Goal: Task Accomplishment & Management: Manage account settings

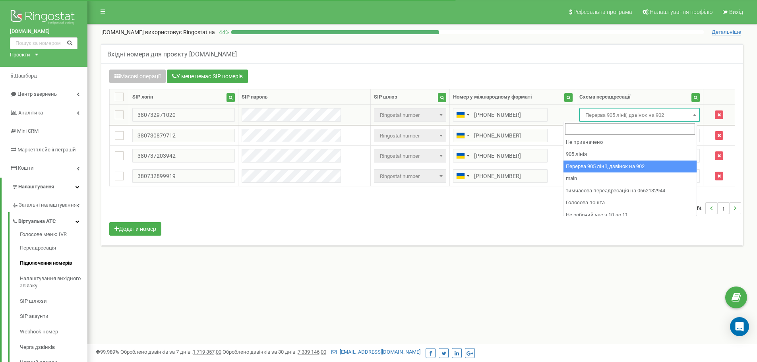
click at [614, 116] on span "Перерва 905 лінії, дзвінок на 902" at bounding box center [639, 115] width 115 height 11
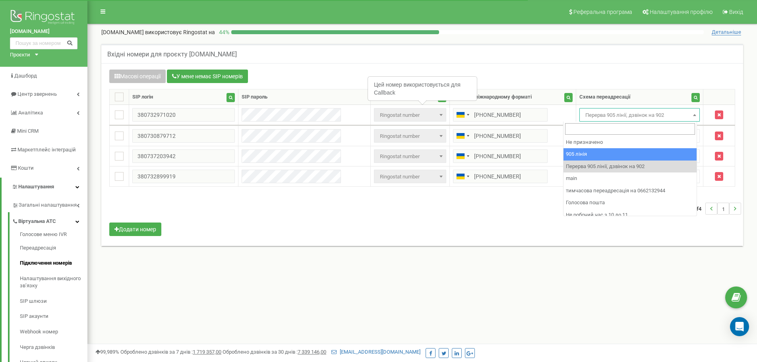
drag, startPoint x: 591, startPoint y: 156, endPoint x: 597, endPoint y: 141, distance: 16.4
select select "173559"
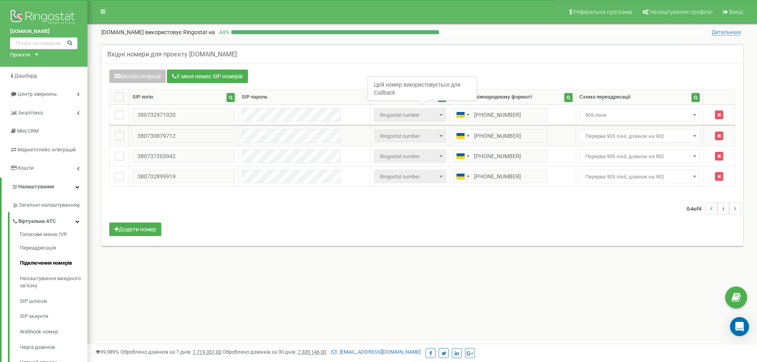
click at [602, 135] on span "Перерва 905 лінії, дзвінок на 902" at bounding box center [639, 136] width 115 height 11
click at [596, 146] on td "Не призначено 905 лінія Перерва 905 лінії, дзвінок на 902 main тимчасова переад…" at bounding box center [639, 156] width 127 height 20
click at [601, 137] on span "Не призначено" at bounding box center [639, 136] width 115 height 11
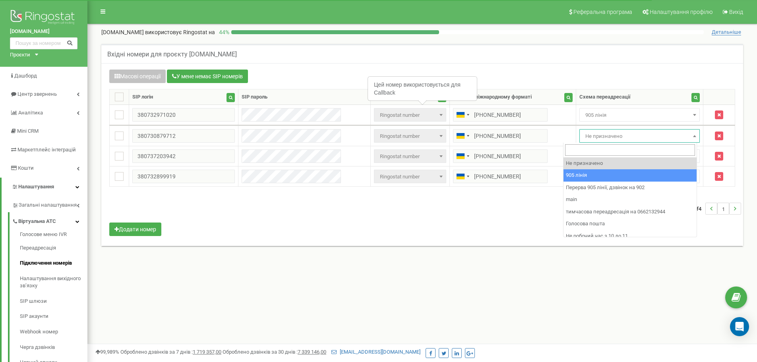
drag, startPoint x: 567, startPoint y: 179, endPoint x: 569, endPoint y: 175, distance: 4.3
select select "173559"
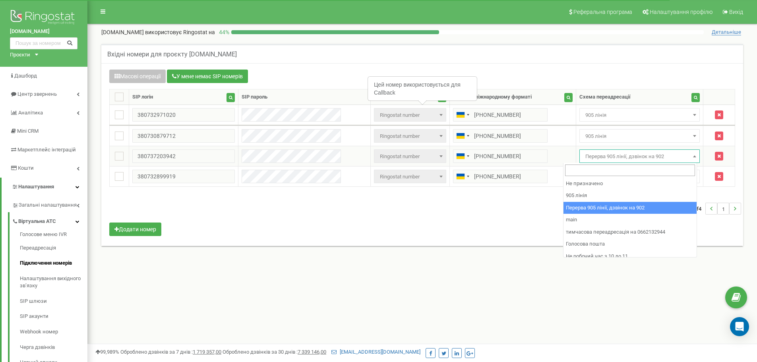
click at [582, 160] on span "Перерва 905 лінії, дзвінок на 902" at bounding box center [639, 156] width 115 height 11
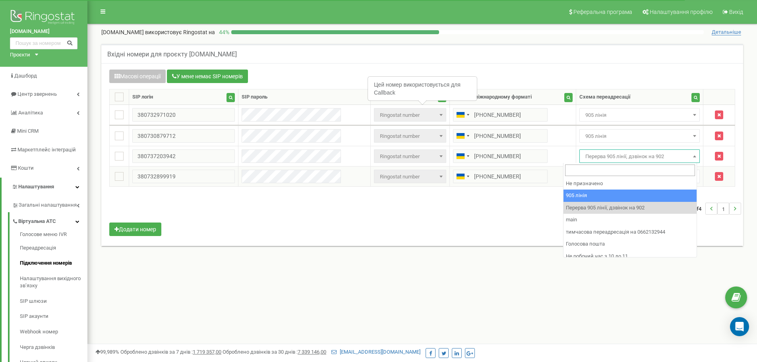
drag, startPoint x: 573, startPoint y: 197, endPoint x: 583, endPoint y: 180, distance: 19.9
select select "173559"
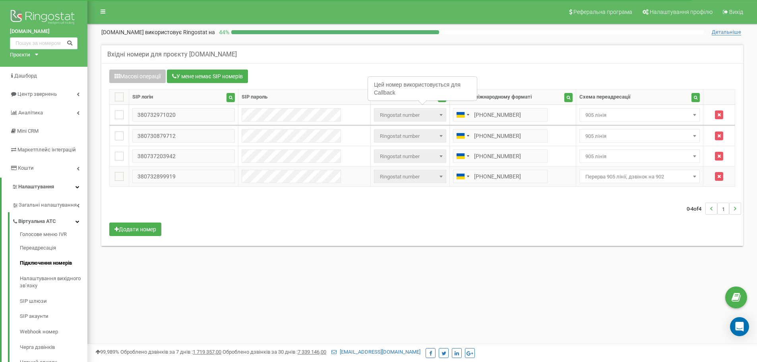
click at [585, 178] on span "Перерва 905 лінії, дзвінок на 902" at bounding box center [639, 176] width 115 height 11
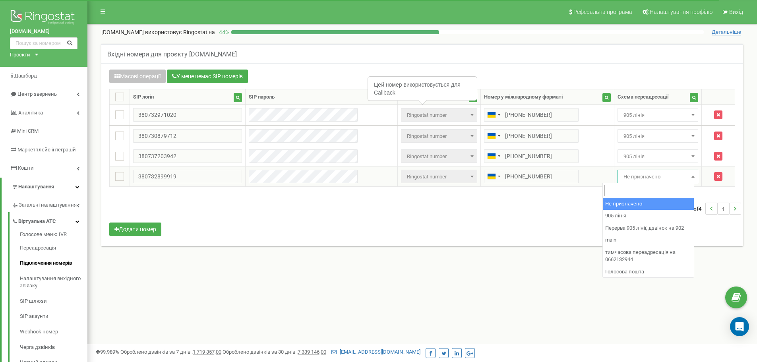
click at [620, 182] on span "Не призначено" at bounding box center [657, 176] width 75 height 11
select select "173559"
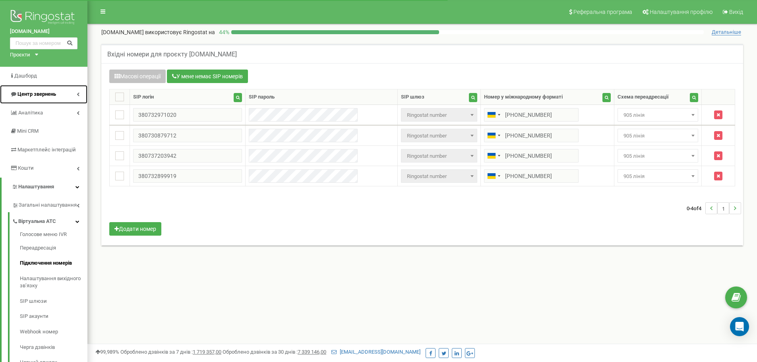
click at [77, 95] on icon at bounding box center [78, 94] width 3 height 4
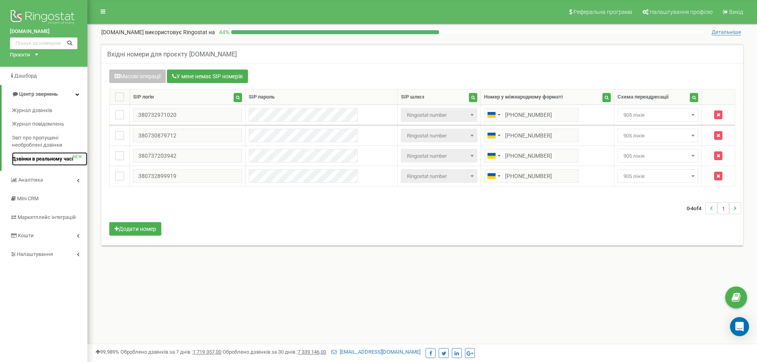
click at [54, 156] on span "Дзвінки в реальному часі" at bounding box center [42, 159] width 61 height 8
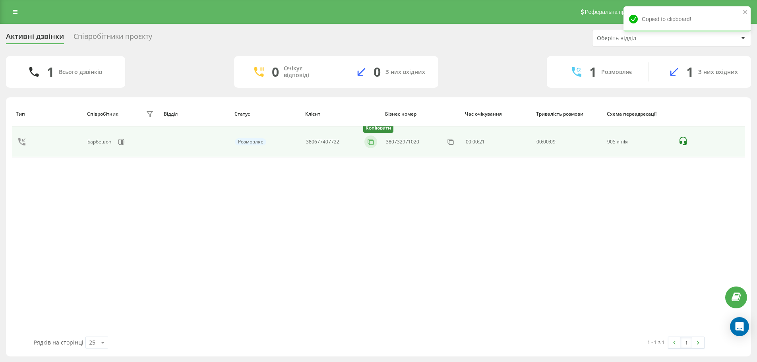
click at [372, 141] on icon at bounding box center [371, 142] width 8 height 8
